Goal: Information Seeking & Learning: Learn about a topic

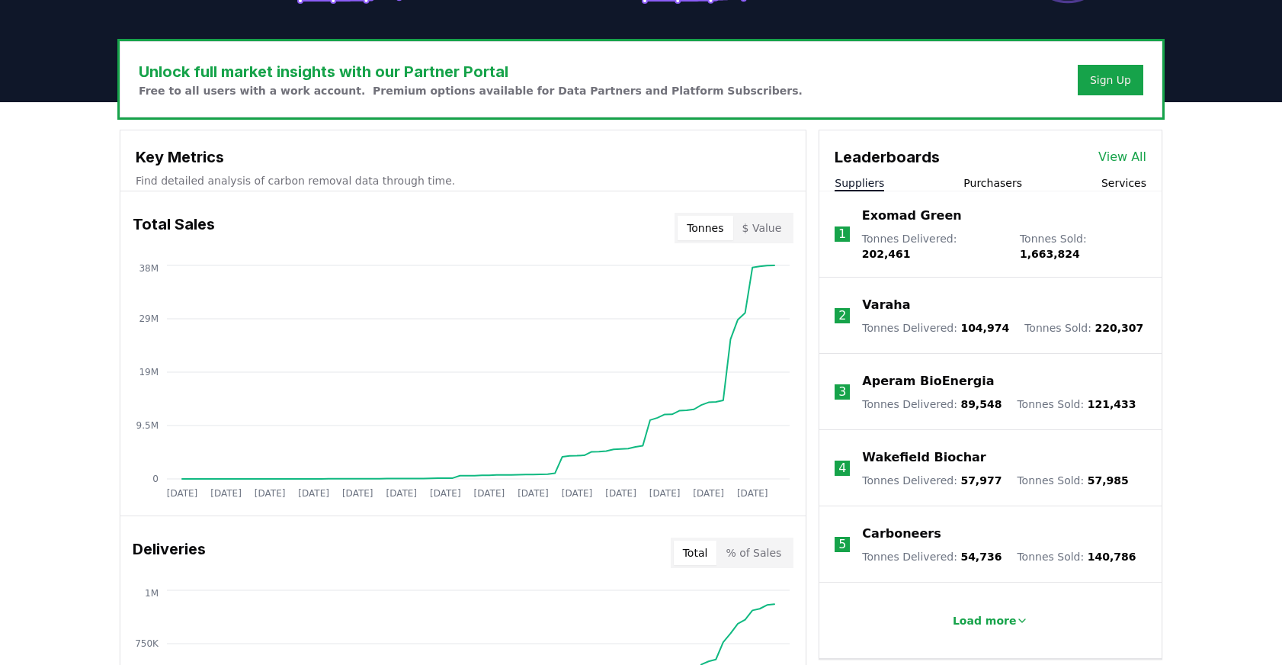
scroll to position [421, 0]
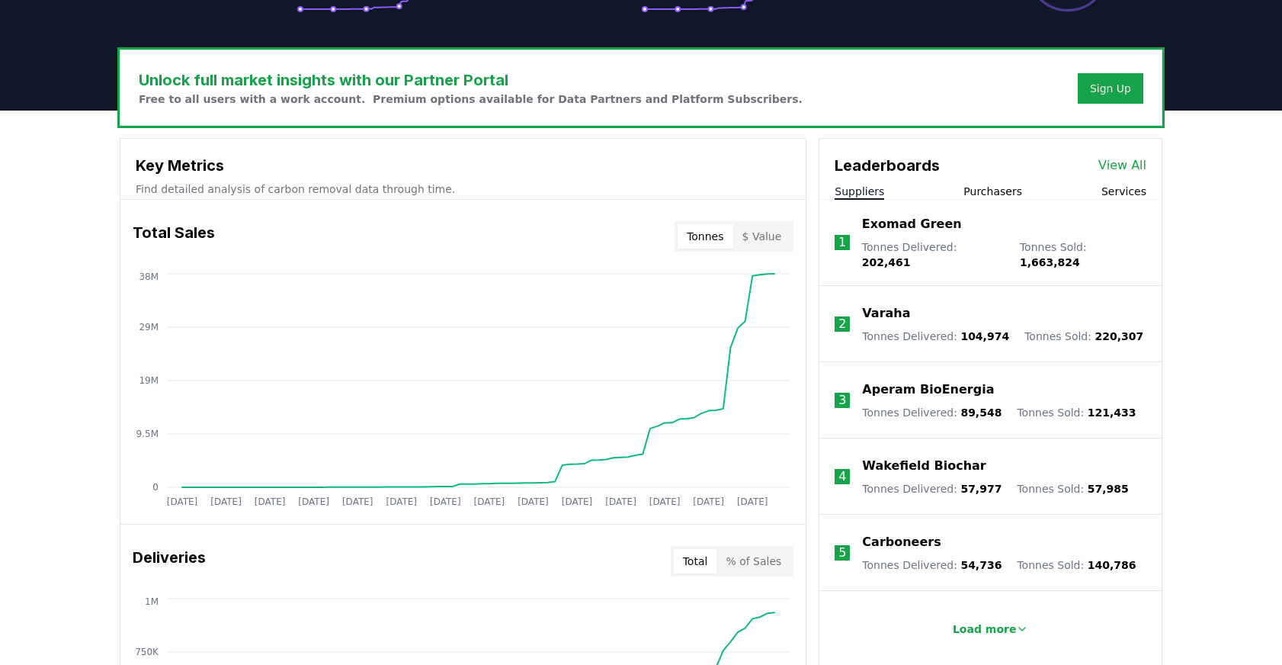
click at [754, 234] on button "$ Value" at bounding box center [762, 236] width 58 height 24
click at [709, 232] on button "Tonnes" at bounding box center [704, 236] width 55 height 24
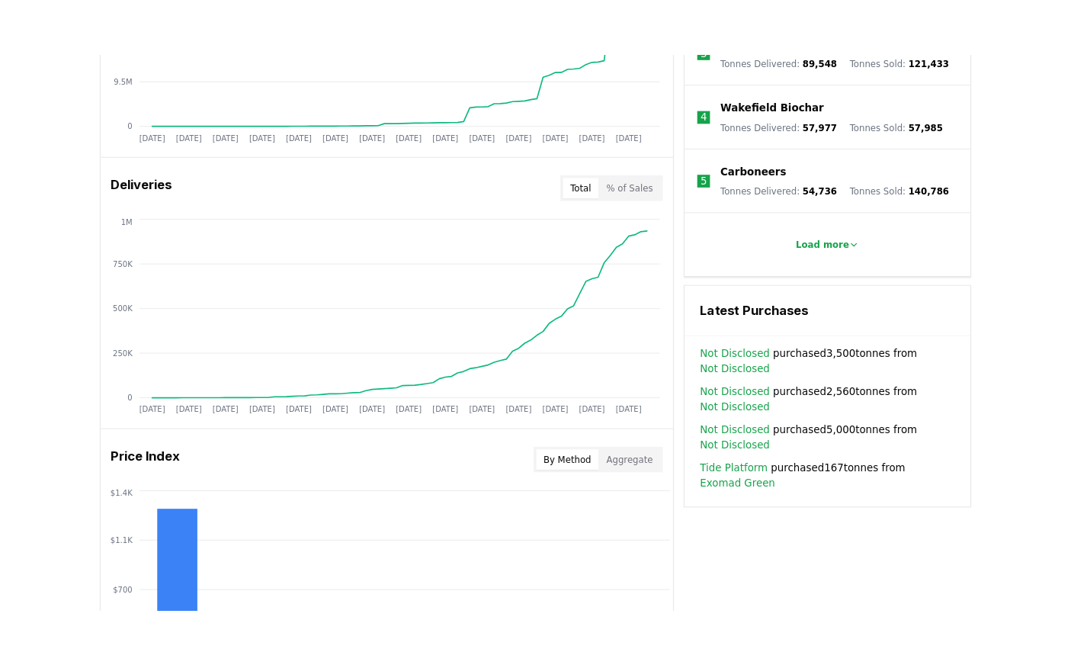
scroll to position [817, 0]
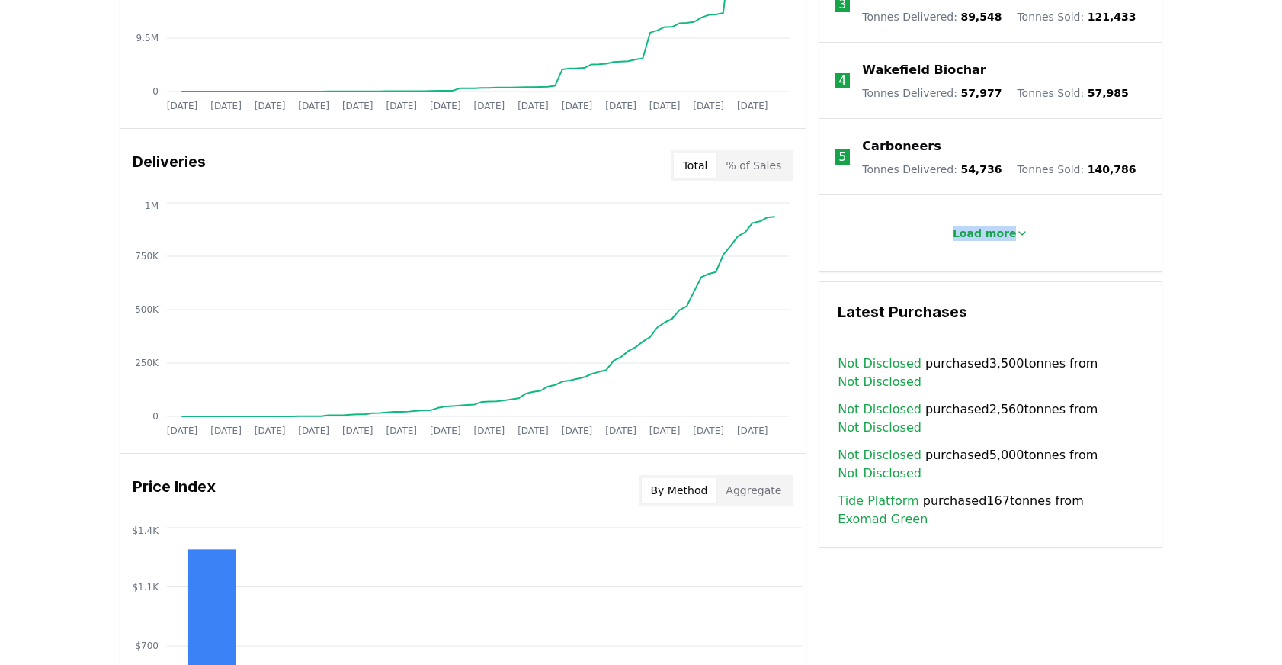
drag, startPoint x: 1279, startPoint y: 171, endPoint x: 1101, endPoint y: 189, distance: 178.5
click at [1101, 189] on div "Unlock full market insights with our Partner Portal Free to all users with a wo…" at bounding box center [641, 325] width 1282 height 1220
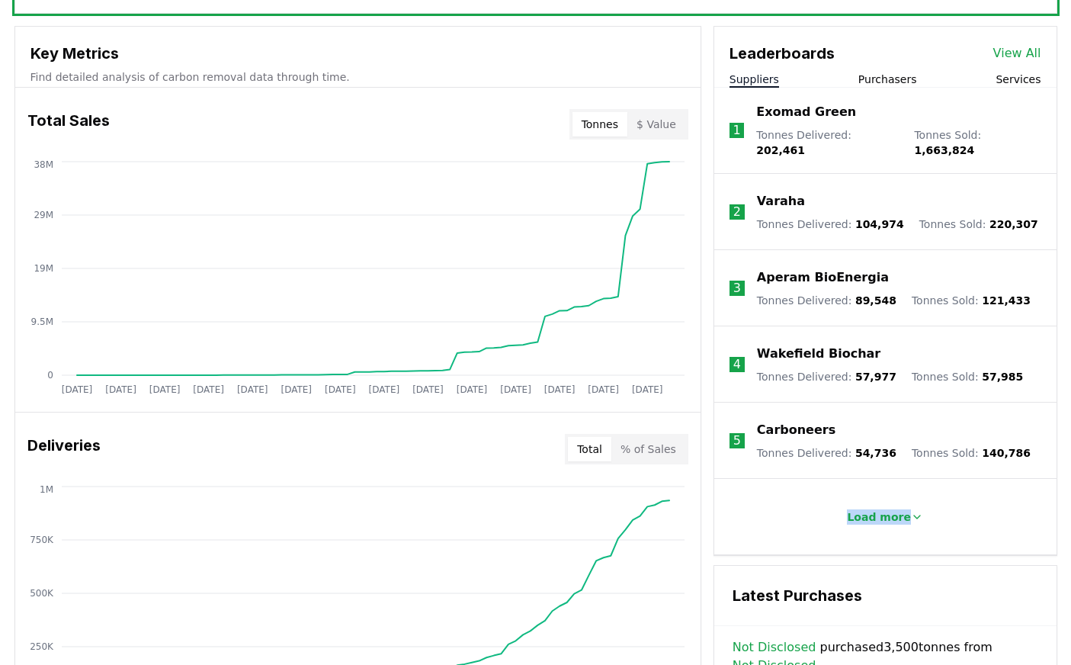
scroll to position [446, 0]
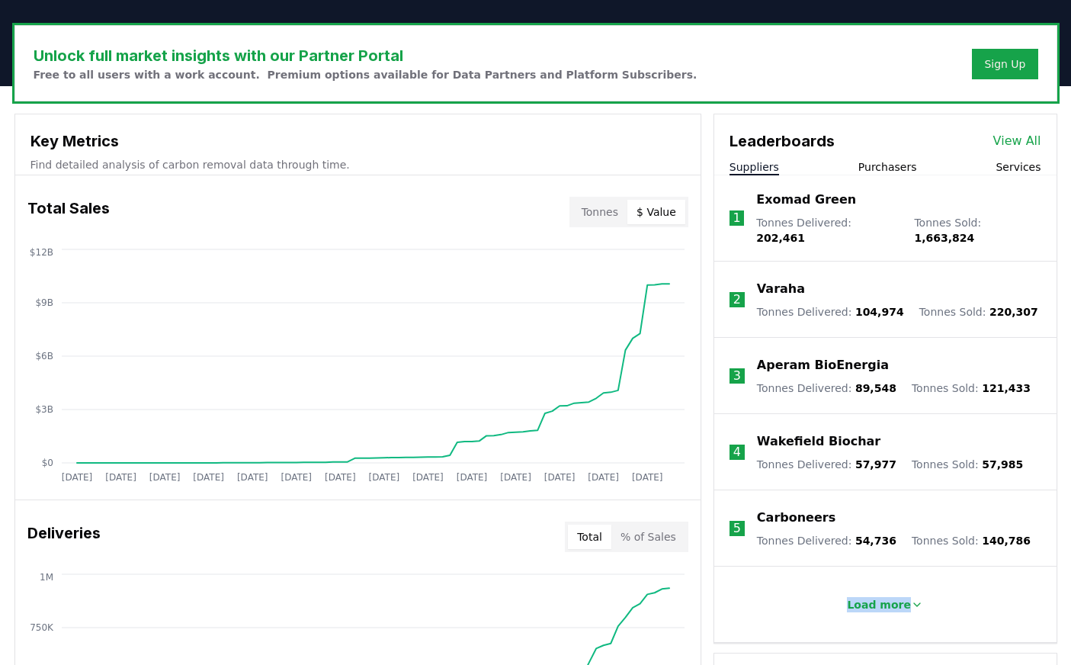
click at [665, 208] on button "$ Value" at bounding box center [656, 212] width 58 height 24
click at [618, 203] on button "Tonnes" at bounding box center [599, 212] width 55 height 24
click at [655, 212] on button "$ Value" at bounding box center [656, 212] width 58 height 24
click at [602, 208] on button "Tonnes" at bounding box center [599, 212] width 55 height 24
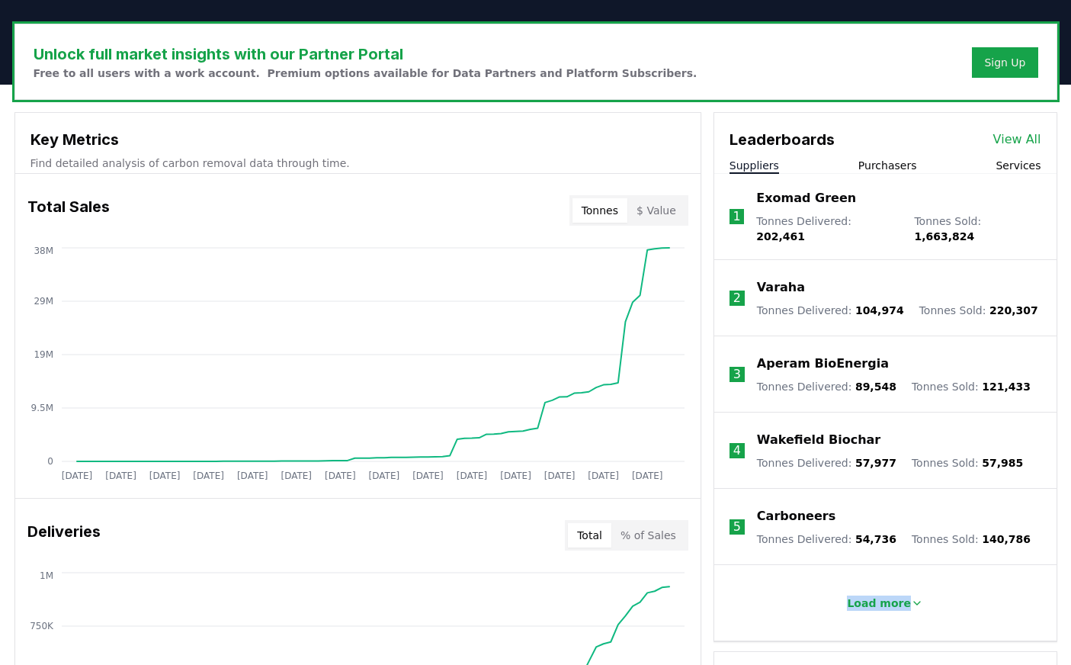
scroll to position [469, 0]
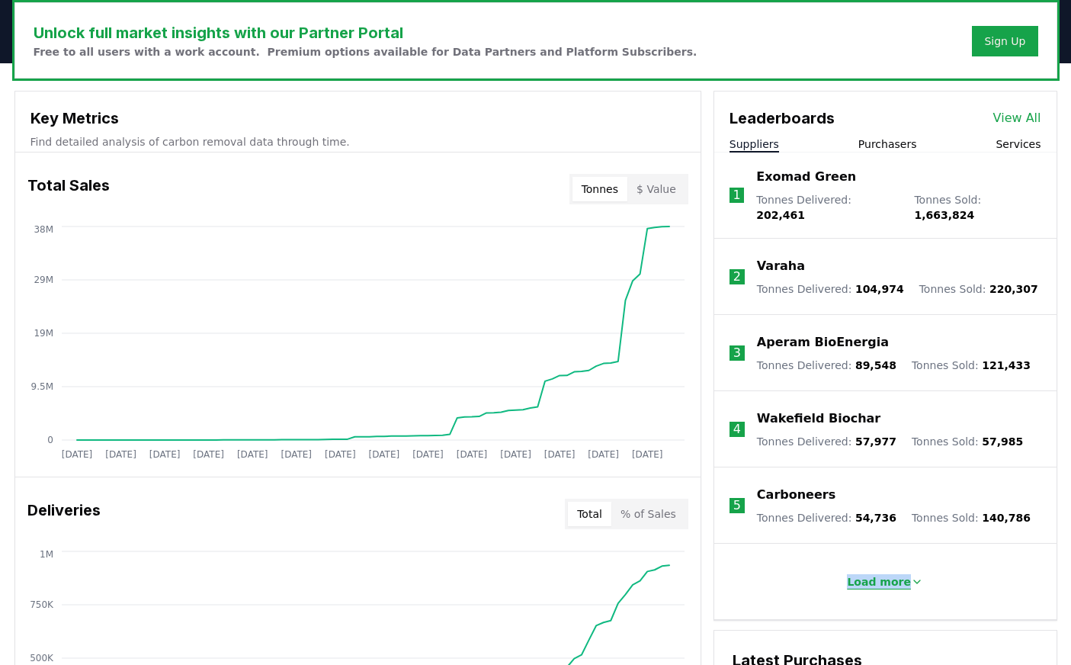
click at [868, 574] on p "Load more" at bounding box center [879, 581] width 64 height 15
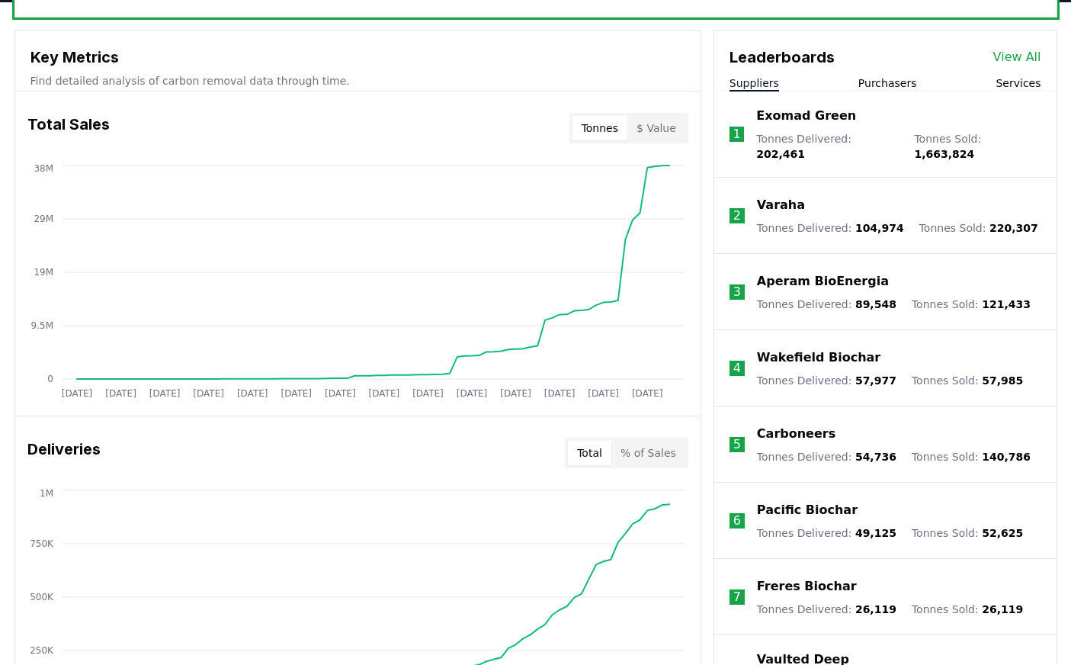
scroll to position [517, 0]
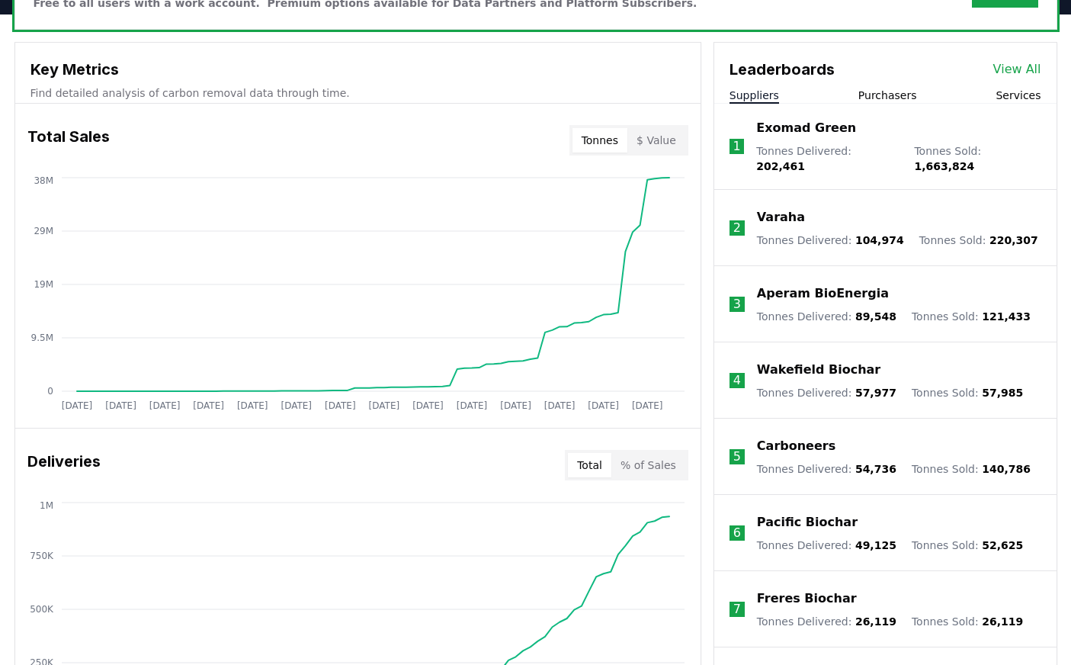
click at [874, 96] on button "Purchasers" at bounding box center [887, 95] width 59 height 15
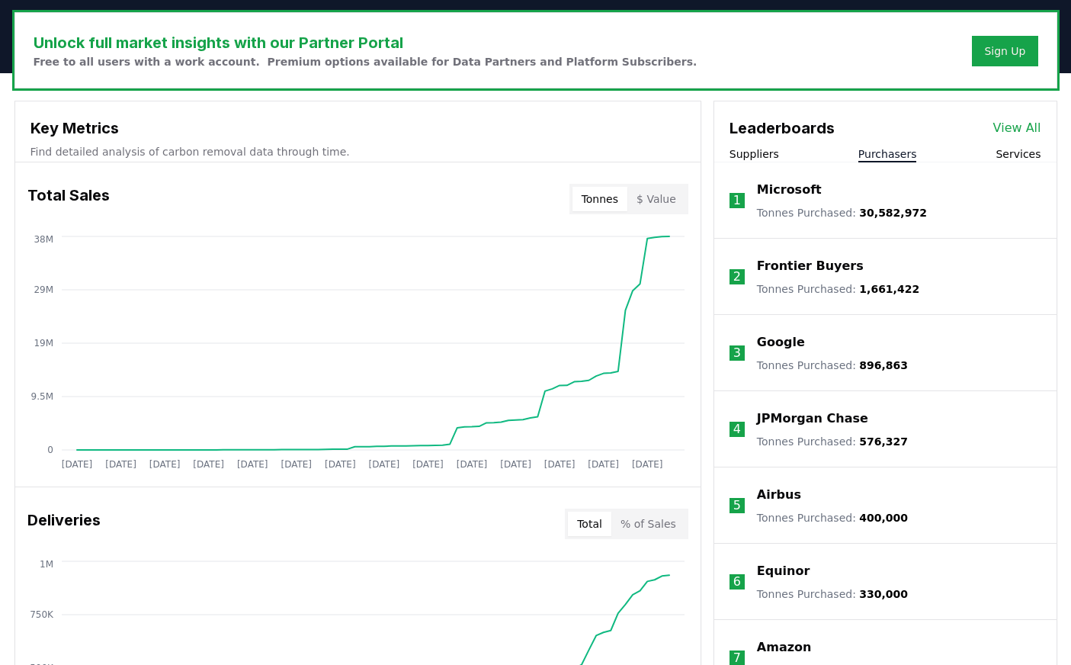
scroll to position [404, 0]
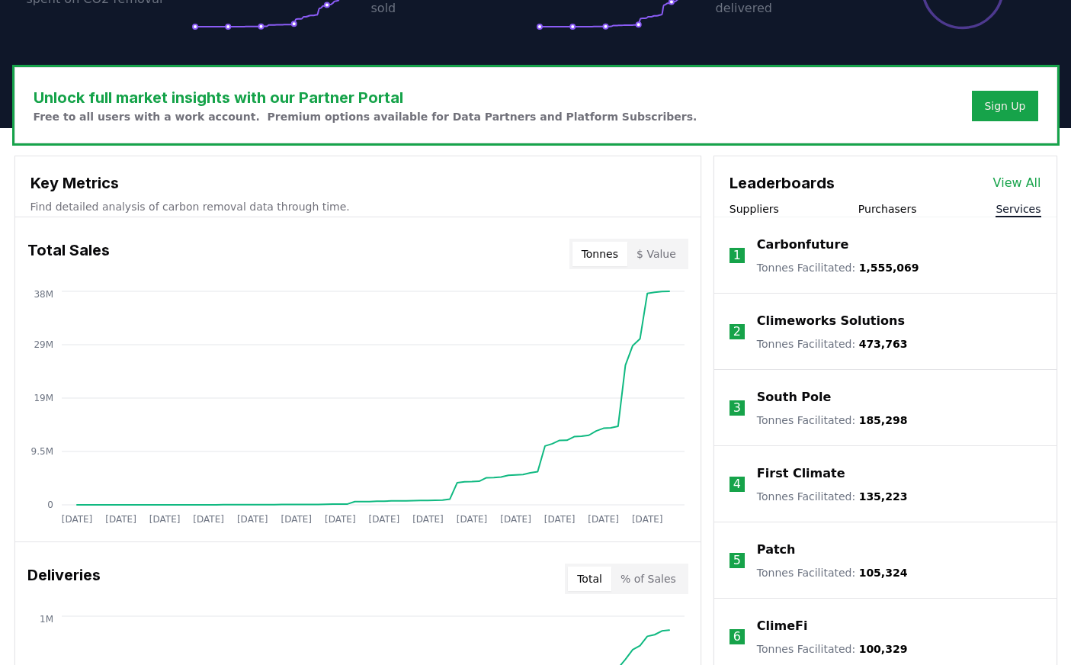
click at [1004, 213] on button "Services" at bounding box center [1017, 208] width 45 height 15
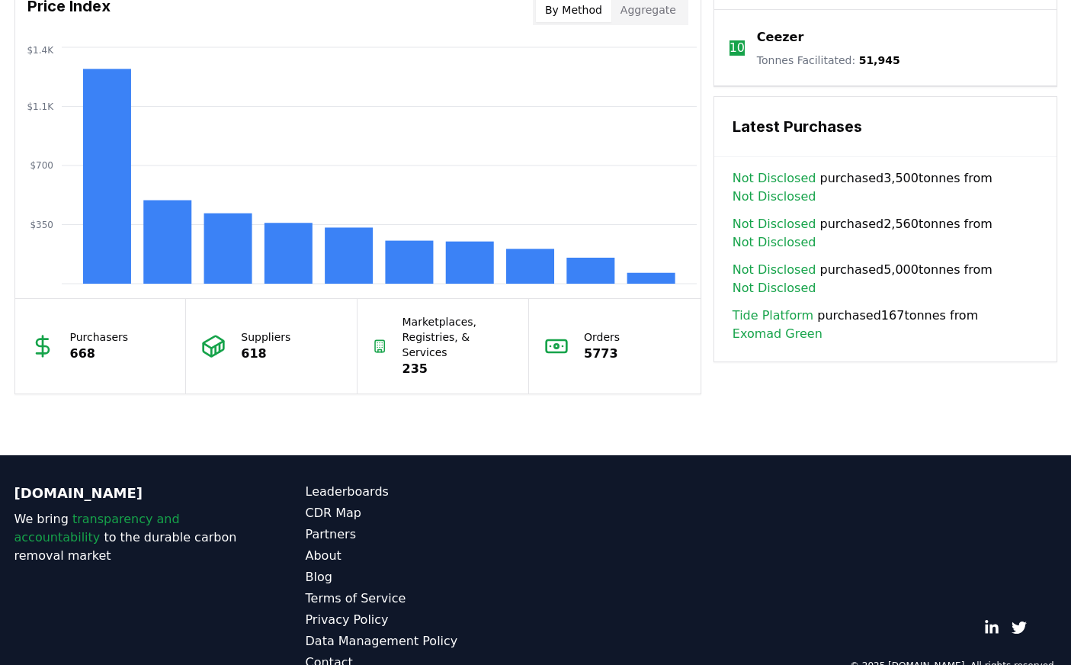
scroll to position [1316, 0]
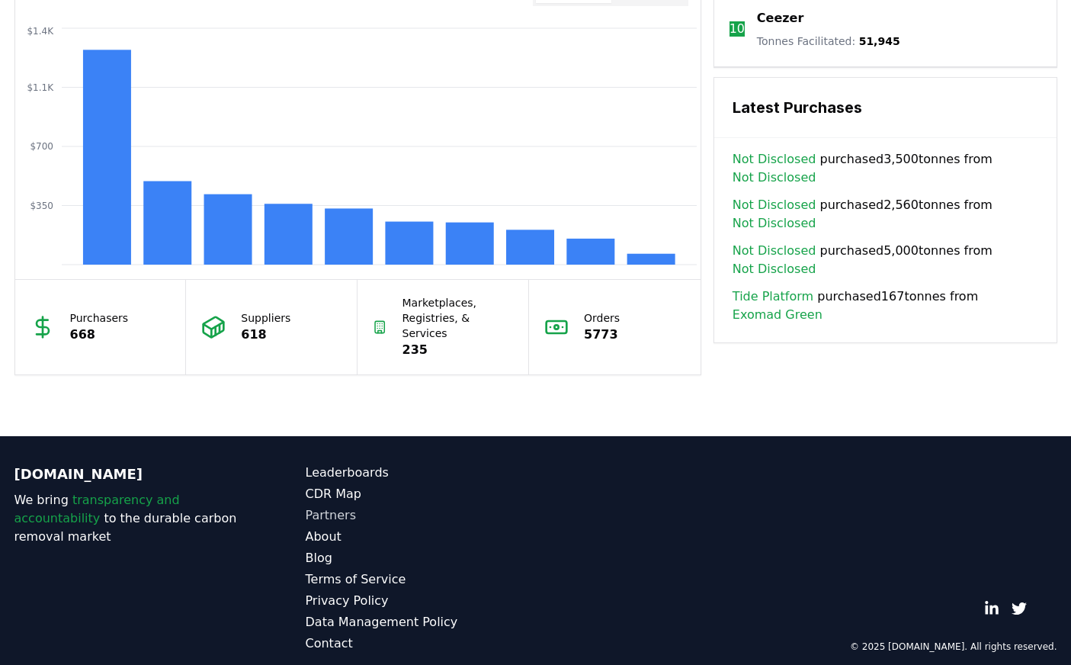
click at [330, 506] on link "Partners" at bounding box center [421, 515] width 230 height 18
